Goal: Task Accomplishment & Management: Manage account settings

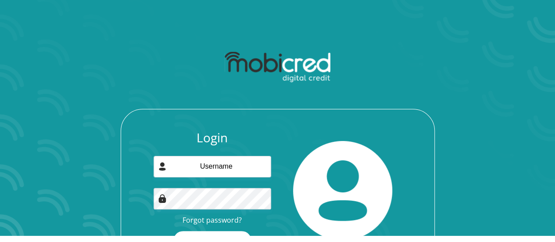
scroll to position [56, 0]
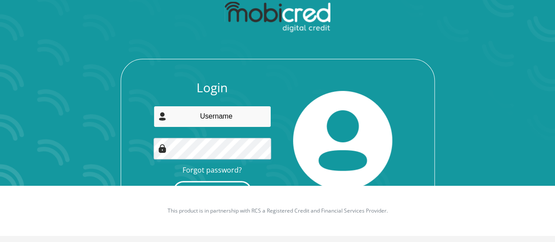
type input "[PERSON_NAME][EMAIL_ADDRESS][PERSON_NAME][DOMAIN_NAME]"
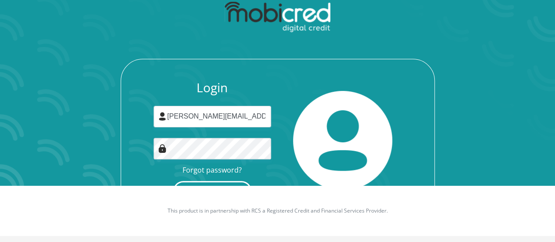
click at [218, 182] on button "Login" at bounding box center [212, 191] width 78 height 20
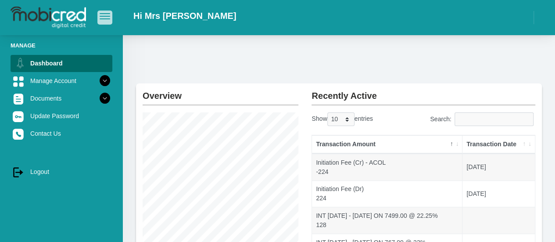
click at [104, 23] on button "button" at bounding box center [104, 18] width 15 height 14
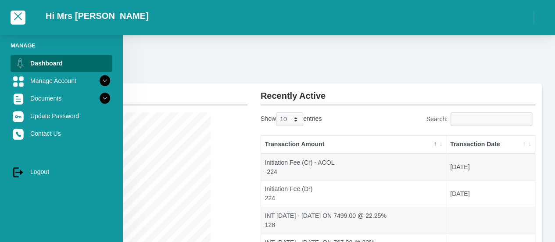
drag, startPoint x: 18, startPoint y: 20, endPoint x: 43, endPoint y: 47, distance: 36.4
click at [18, 20] on button "button" at bounding box center [18, 18] width 15 height 14
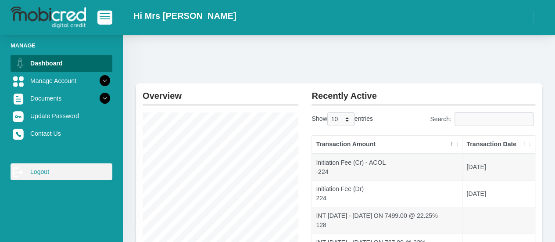
click at [39, 167] on link "log out Logout" at bounding box center [62, 171] width 102 height 17
